Goal: Contribute content: Contribute content

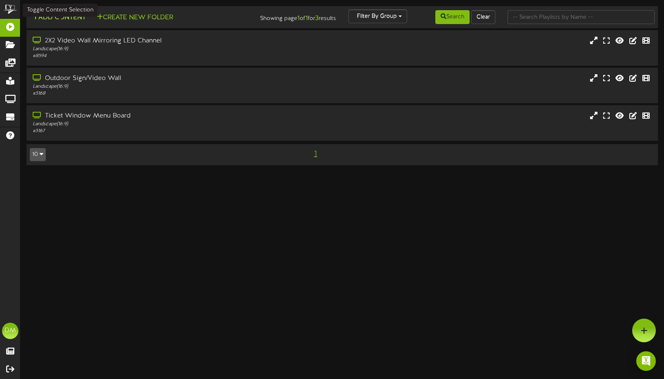
click at [53, 20] on button "Add Content" at bounding box center [59, 18] width 58 height 10
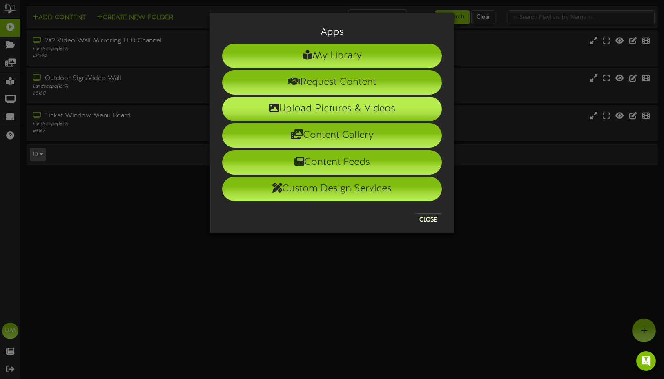
click at [251, 103] on li "Upload Pictures & Videos" at bounding box center [332, 109] width 220 height 25
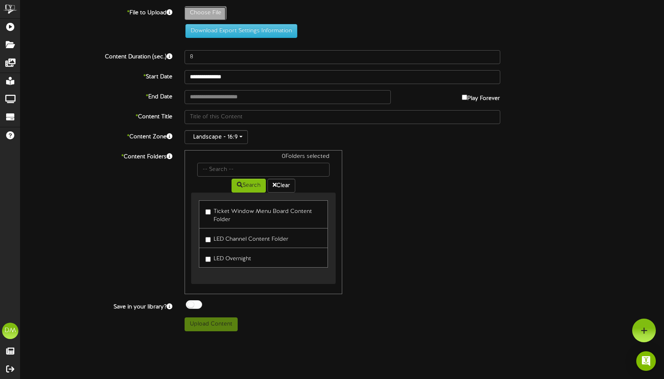
type input "**********"
type input "W-Billboard-SleepoverTOT_SLC-10242025"
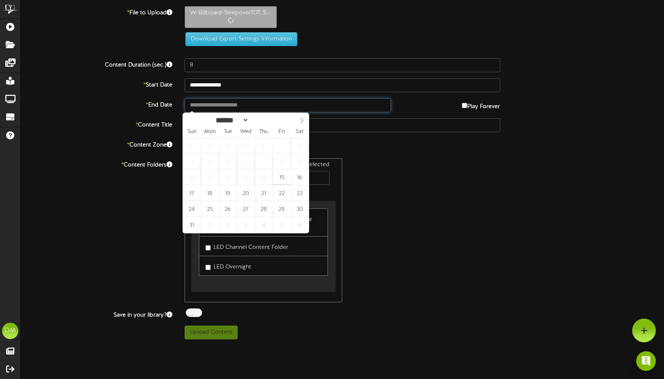
click at [221, 101] on input "text" at bounding box center [288, 105] width 206 height 14
type input "**********"
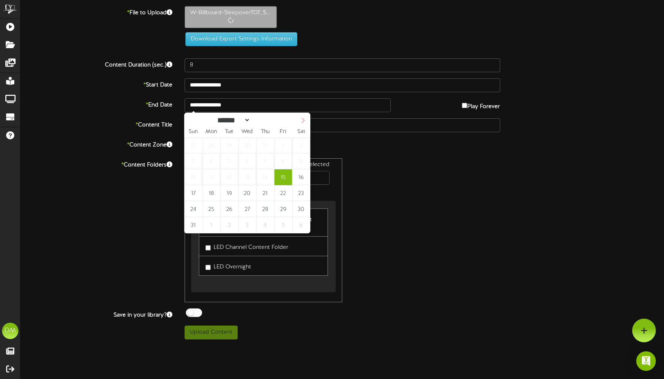
click at [300, 121] on span at bounding box center [303, 120] width 14 height 14
select select "*"
click at [301, 121] on icon at bounding box center [303, 121] width 6 height 6
type input "**********"
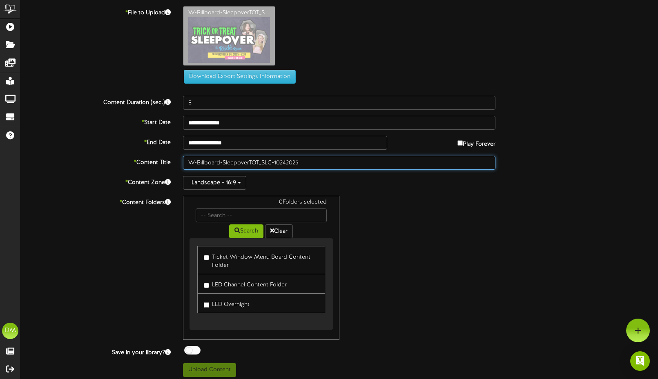
click at [221, 159] on input "W-Billboard-SleepoverTOT_SLC-10242025" at bounding box center [339, 163] width 313 height 14
drag, startPoint x: 274, startPoint y: 161, endPoint x: 152, endPoint y: 153, distance: 122.8
click at [152, 153] on div "**********" at bounding box center [339, 191] width 638 height 371
type input ""Trick Or Treat Sleepover" (10/24/2025)"
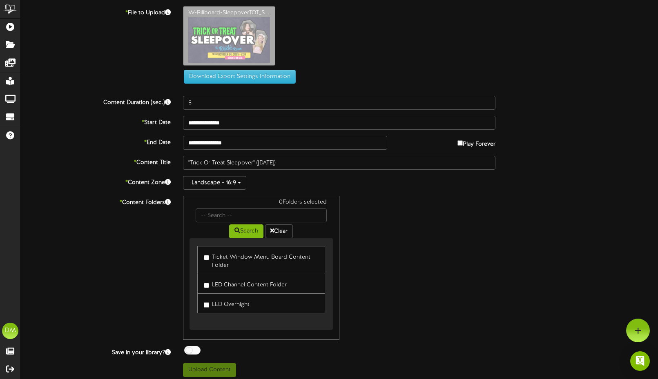
click at [209, 289] on label "LED Channel Content Folder" at bounding box center [245, 284] width 83 height 11
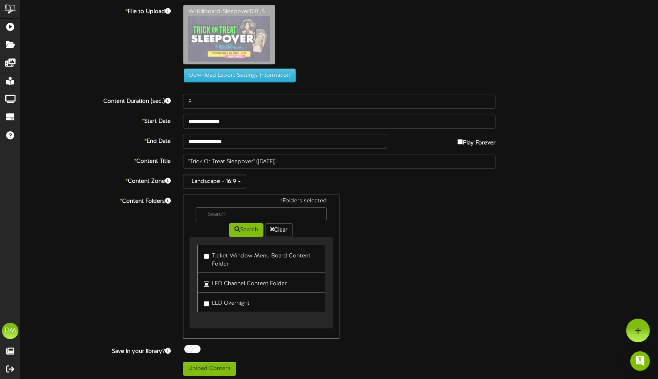
scroll to position [2, 0]
click at [210, 368] on button "Upload Content" at bounding box center [209, 369] width 53 height 14
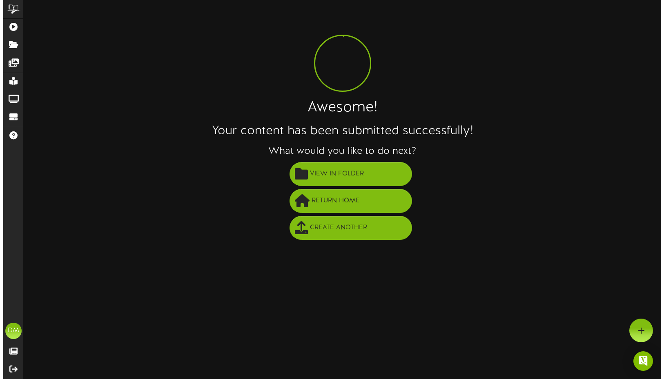
scroll to position [0, 0]
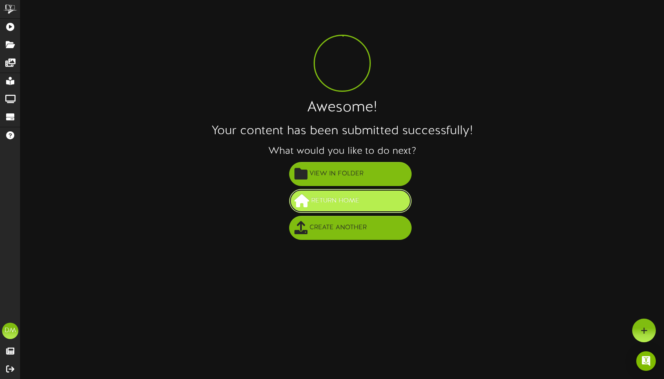
click at [329, 205] on span "Return Home" at bounding box center [335, 200] width 52 height 13
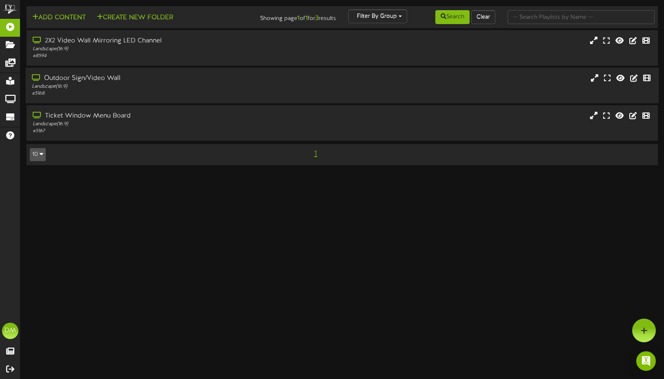
click at [95, 89] on div "Landscape ( 16:9 )" at bounding box center [158, 86] width 252 height 7
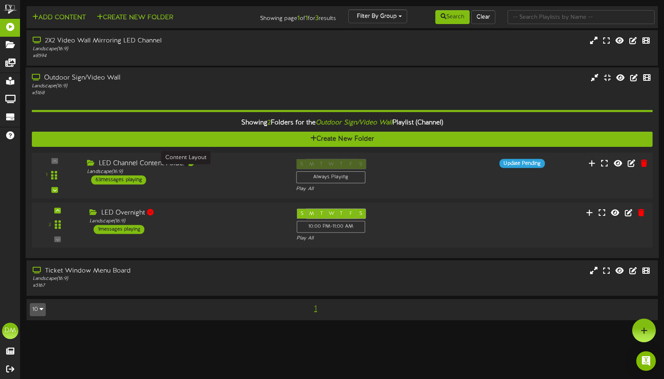
click at [125, 172] on div "Landscape ( 16:9 )" at bounding box center [185, 172] width 197 height 7
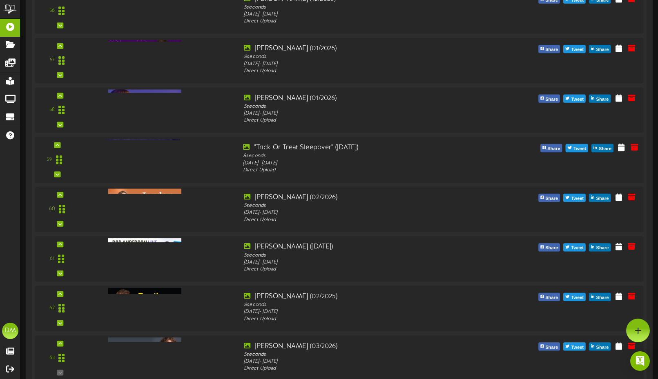
scroll to position [2918, 0]
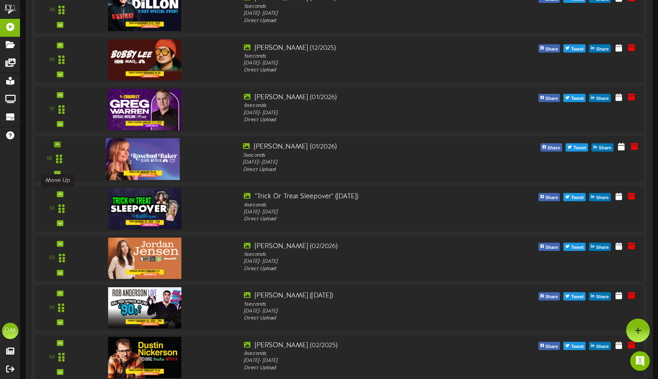
click at [58, 192] on icon at bounding box center [60, 194] width 4 height 4
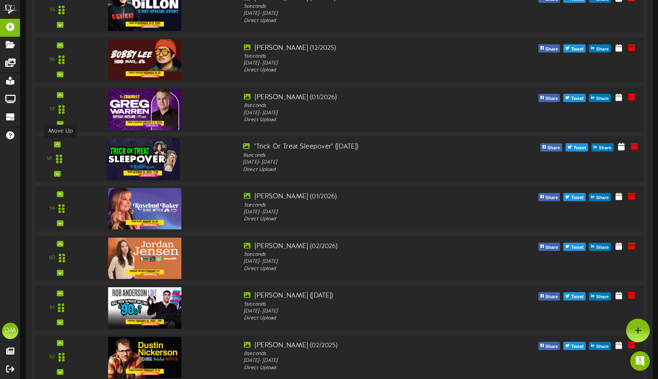
click at [59, 146] on div at bounding box center [57, 145] width 7 height 6
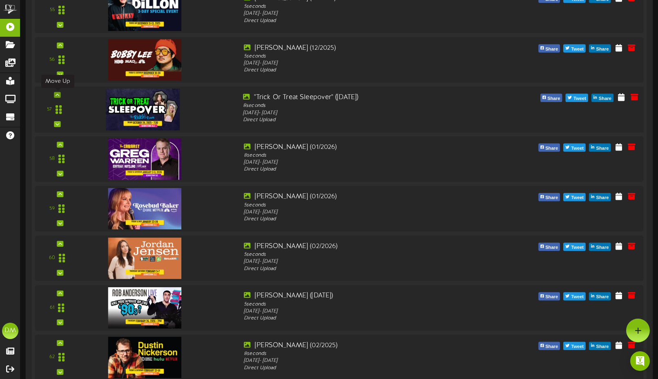
click at [58, 95] on icon at bounding box center [58, 95] width 4 height 4
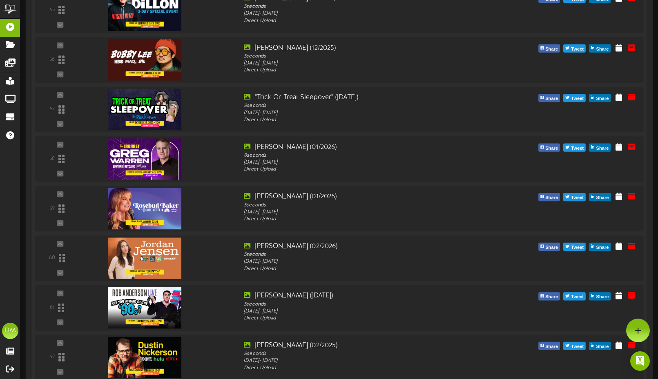
scroll to position [2711, 0]
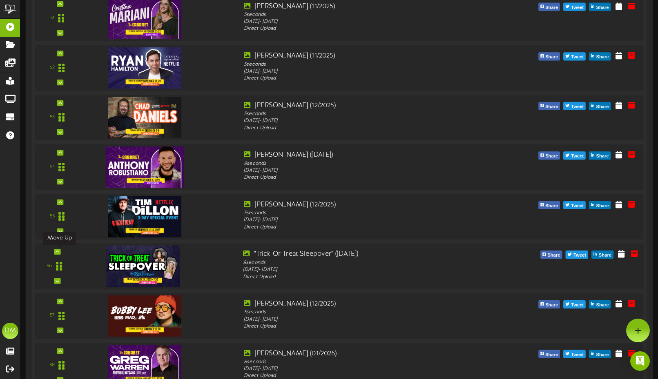
click at [58, 251] on icon at bounding box center [58, 252] width 4 height 4
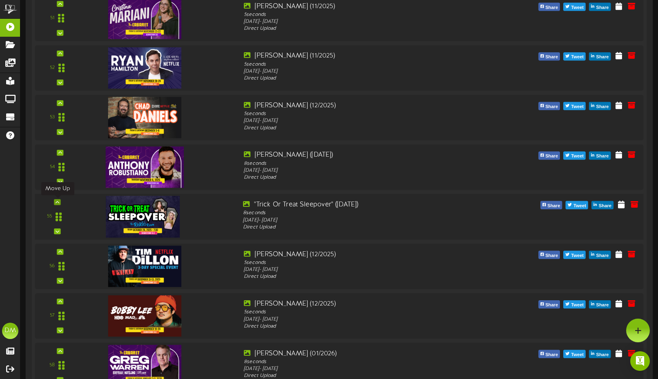
click at [58, 200] on icon at bounding box center [58, 202] width 4 height 4
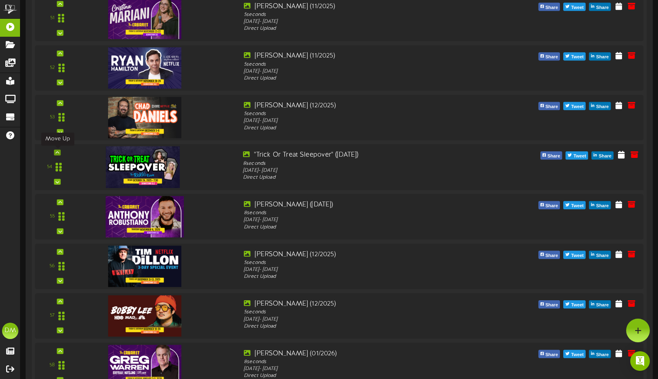
click at [58, 151] on icon at bounding box center [58, 153] width 4 height 4
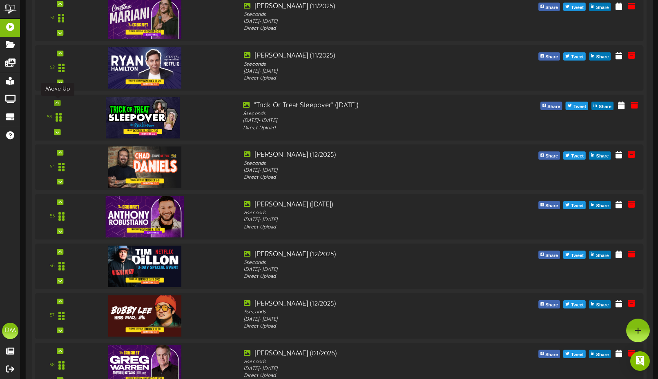
click at [60, 101] on div at bounding box center [57, 103] width 7 height 6
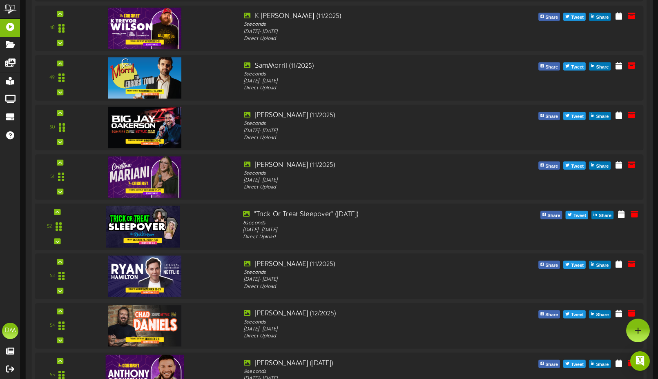
scroll to position [2552, 0]
click at [59, 213] on div at bounding box center [57, 213] width 7 height 6
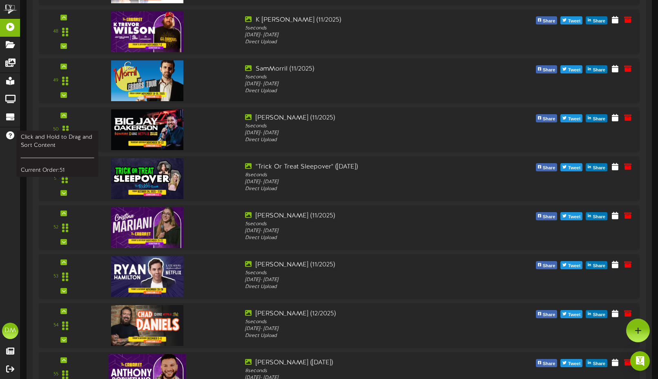
scroll to position [2503, 0]
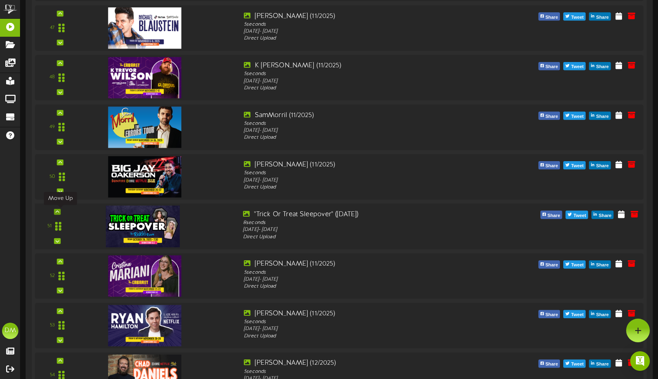
click at [58, 213] on icon at bounding box center [58, 212] width 4 height 4
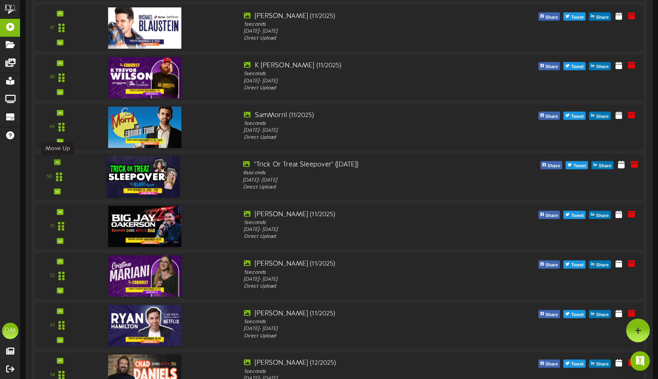
click at [59, 164] on icon at bounding box center [58, 162] width 4 height 4
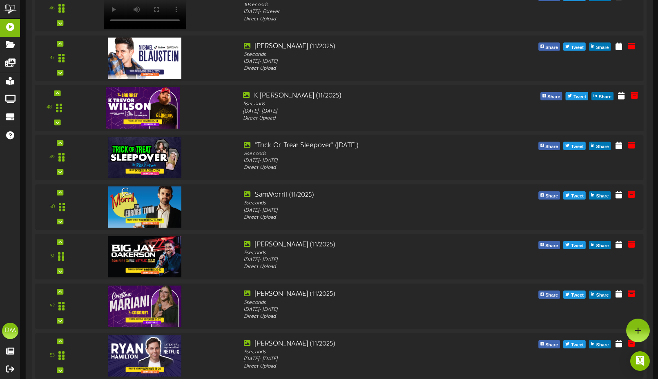
scroll to position [2441, 0]
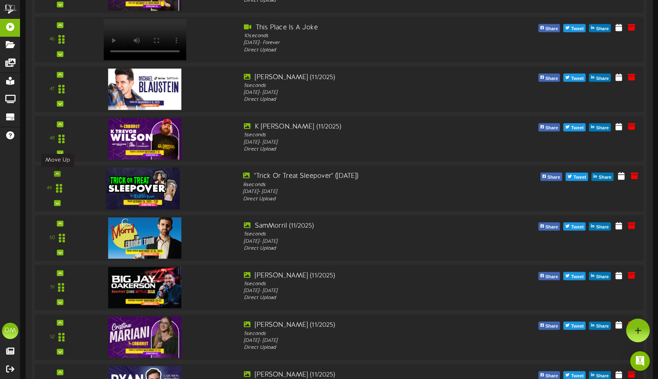
click at [56, 173] on icon at bounding box center [58, 174] width 4 height 4
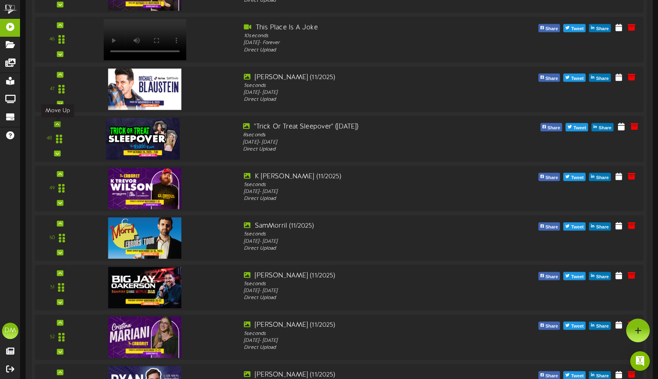
click at [59, 123] on icon at bounding box center [58, 124] width 4 height 4
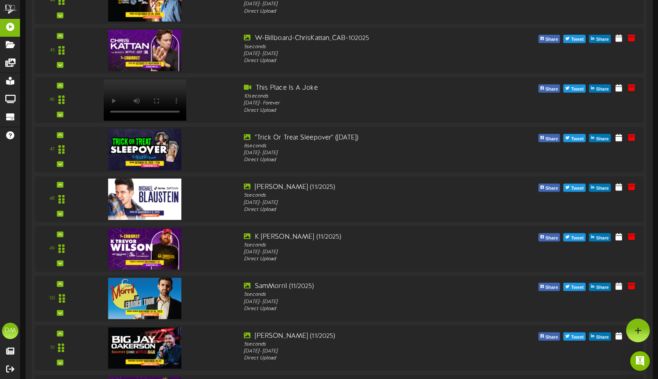
scroll to position [2380, 0]
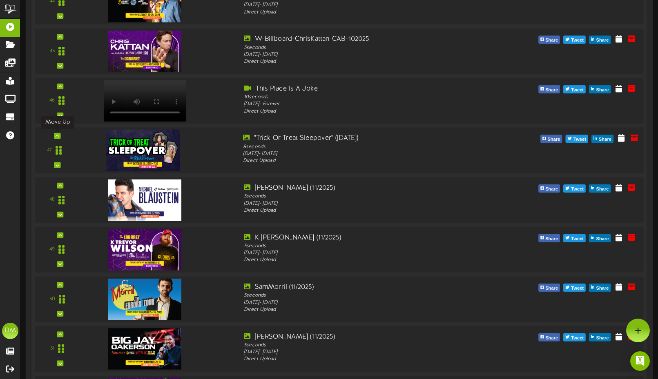
click at [58, 135] on icon at bounding box center [58, 136] width 4 height 4
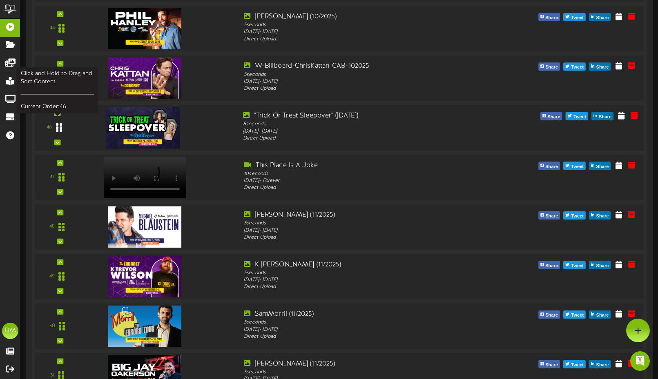
scroll to position [2353, 0]
click at [57, 113] on icon at bounding box center [58, 113] width 4 height 4
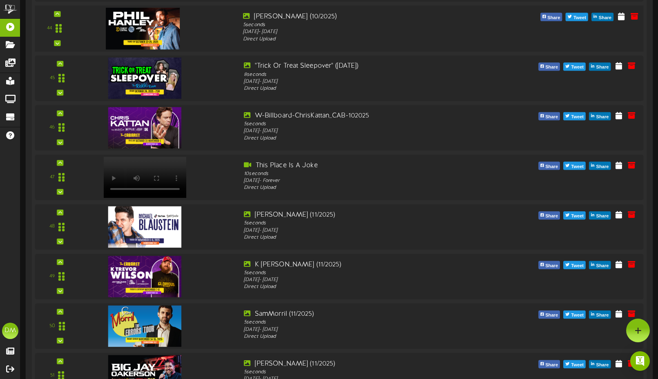
scroll to position [2224, 0]
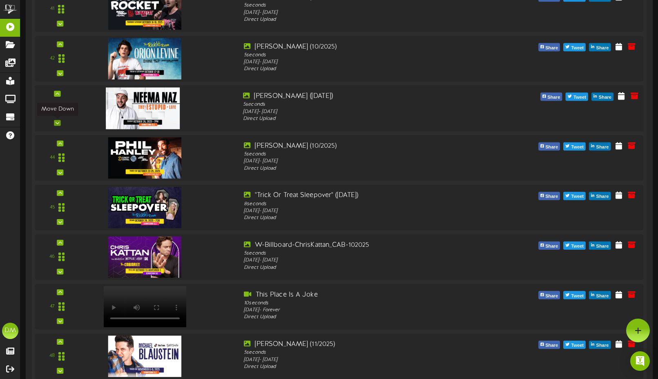
click at [59, 124] on icon at bounding box center [58, 123] width 4 height 4
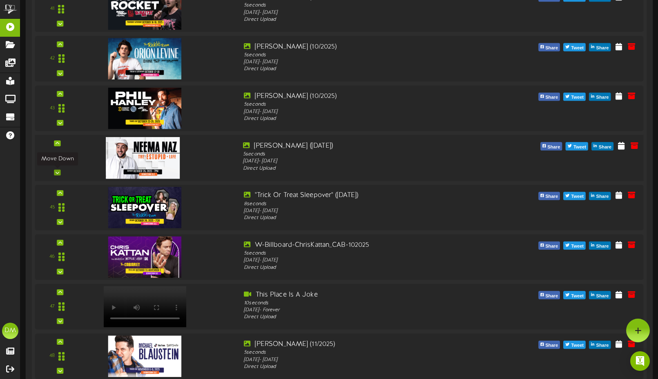
click at [58, 171] on icon at bounding box center [58, 173] width 4 height 4
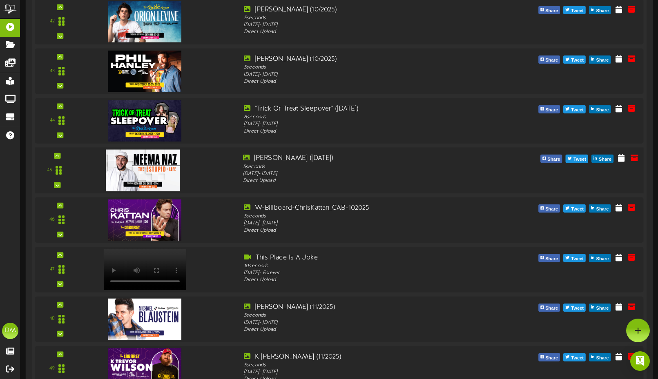
scroll to position [2229, 0]
